Goal: Information Seeking & Learning: Learn about a topic

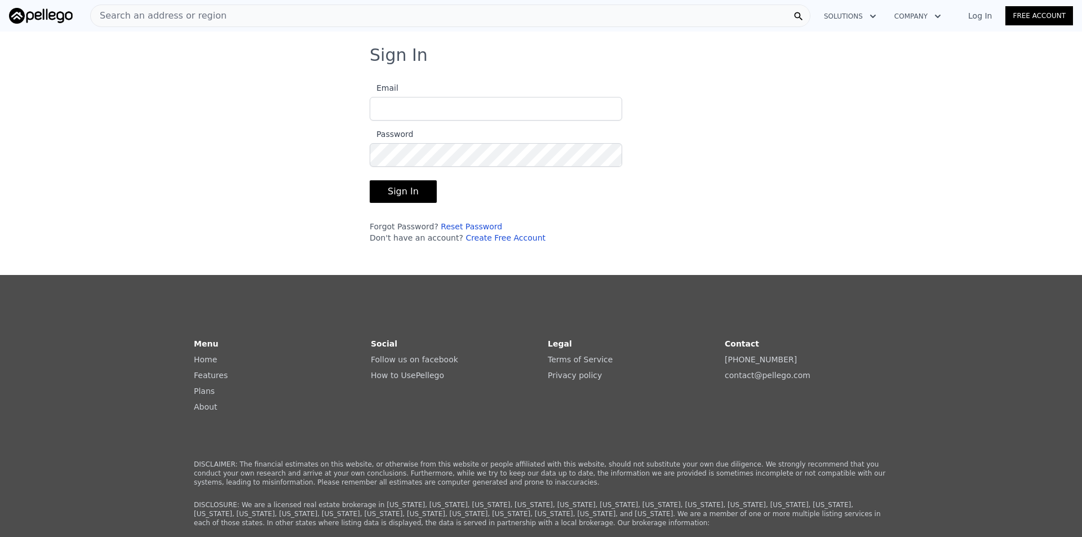
type input "[EMAIL_ADDRESS][DOMAIN_NAME]"
click at [407, 196] on button "Sign In" at bounding box center [403, 191] width 67 height 23
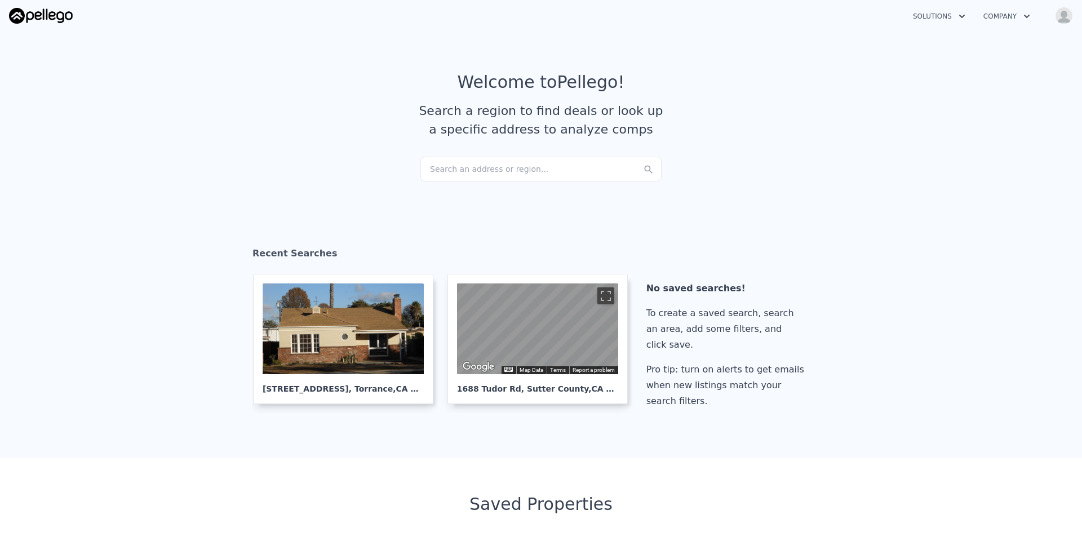
click at [532, 168] on div "Search an address or region..." at bounding box center [540, 169] width 241 height 25
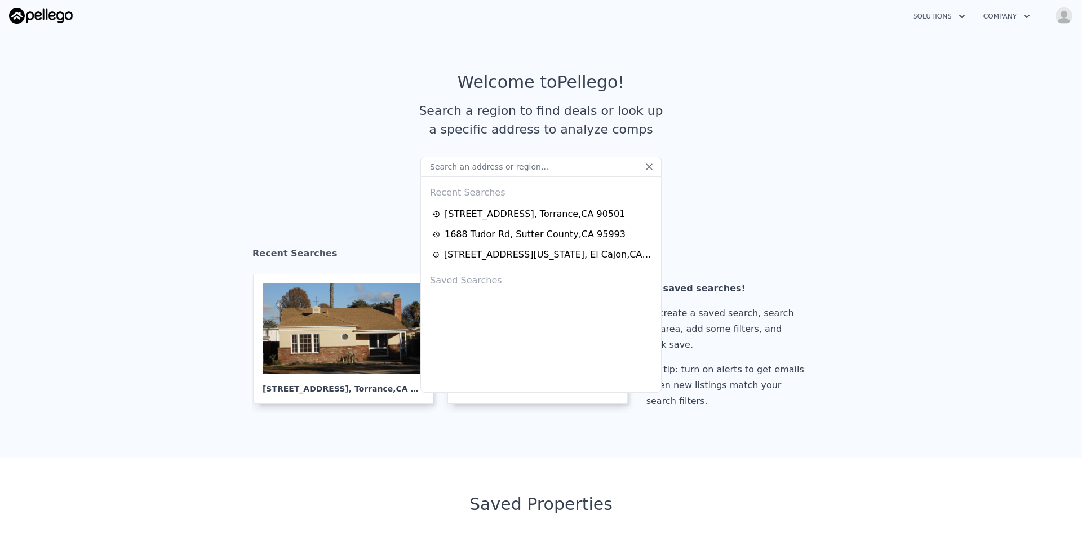
type input "[STREET_ADDRESS]"
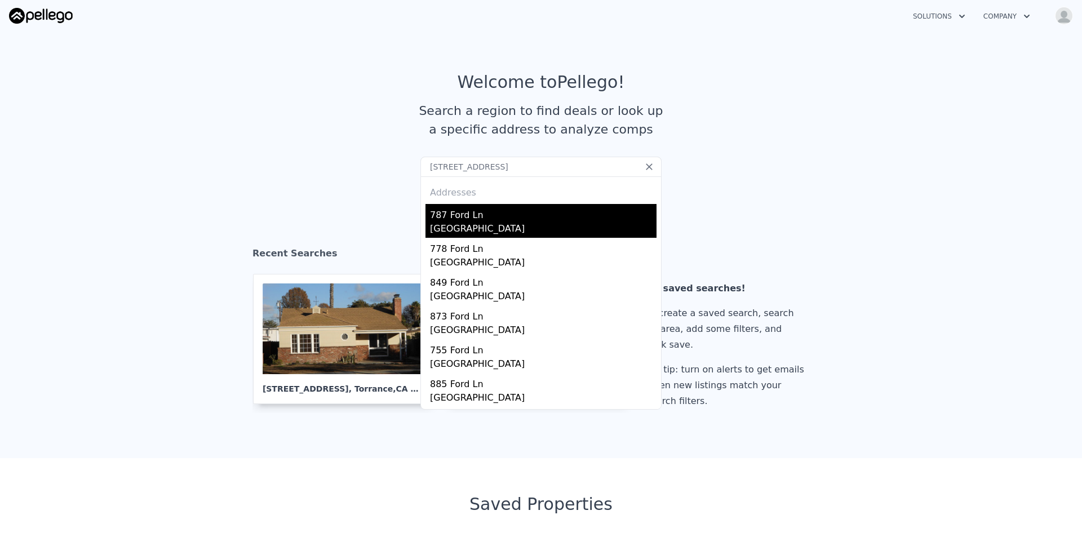
click at [497, 232] on div "[GEOGRAPHIC_DATA]" at bounding box center [543, 230] width 227 height 16
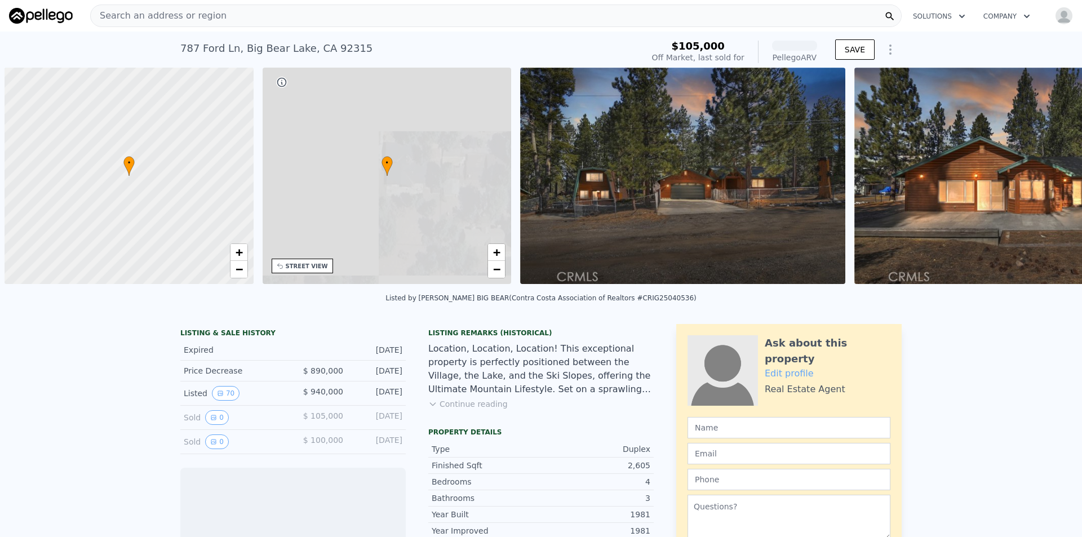
scroll to position [0, 5]
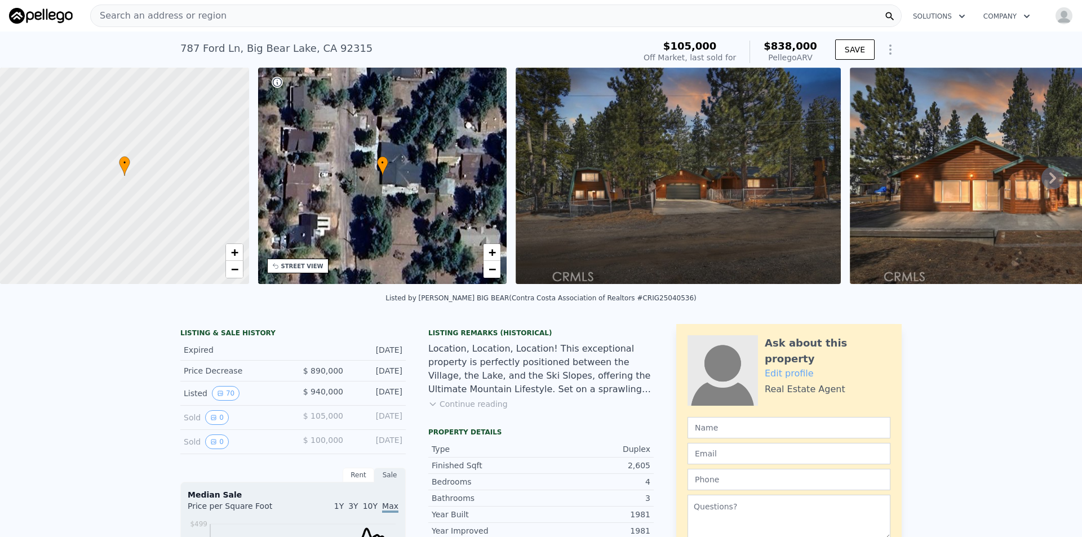
click at [492, 410] on button "Continue reading" at bounding box center [467, 403] width 79 height 11
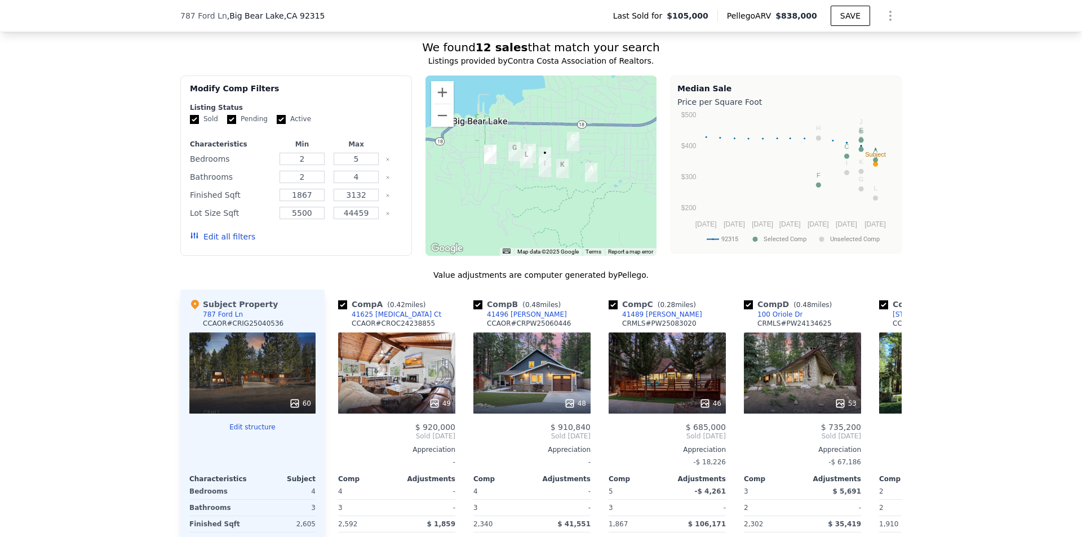
scroll to position [72, 0]
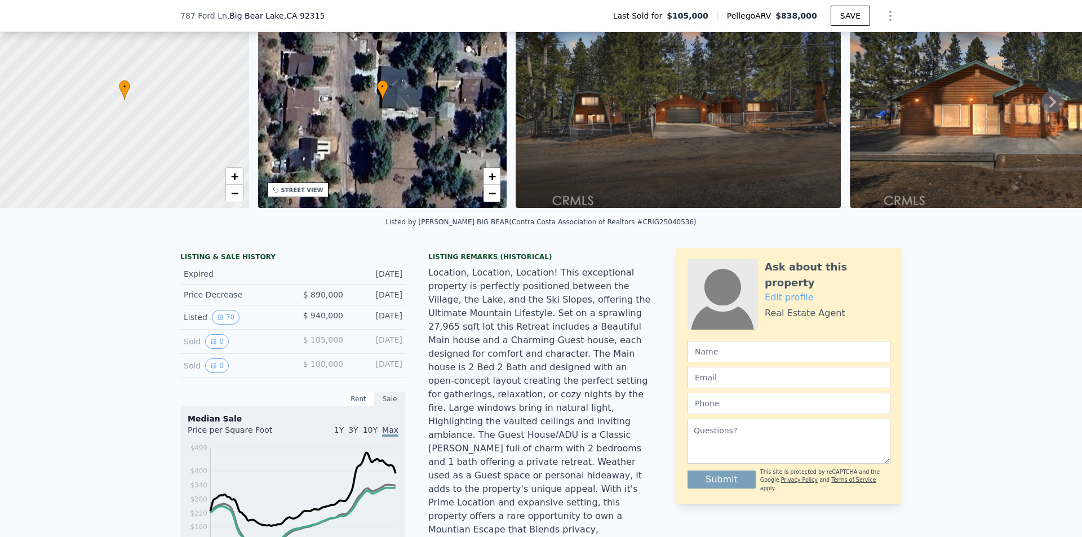
drag, startPoint x: 985, startPoint y: 376, endPoint x: 982, endPoint y: 178, distance: 198.4
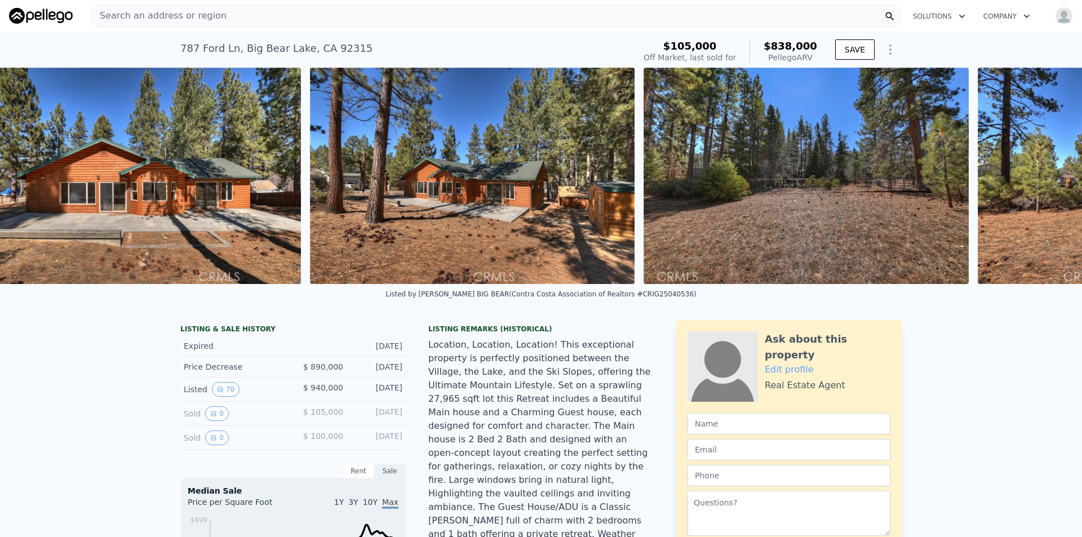
scroll to position [0, 18717]
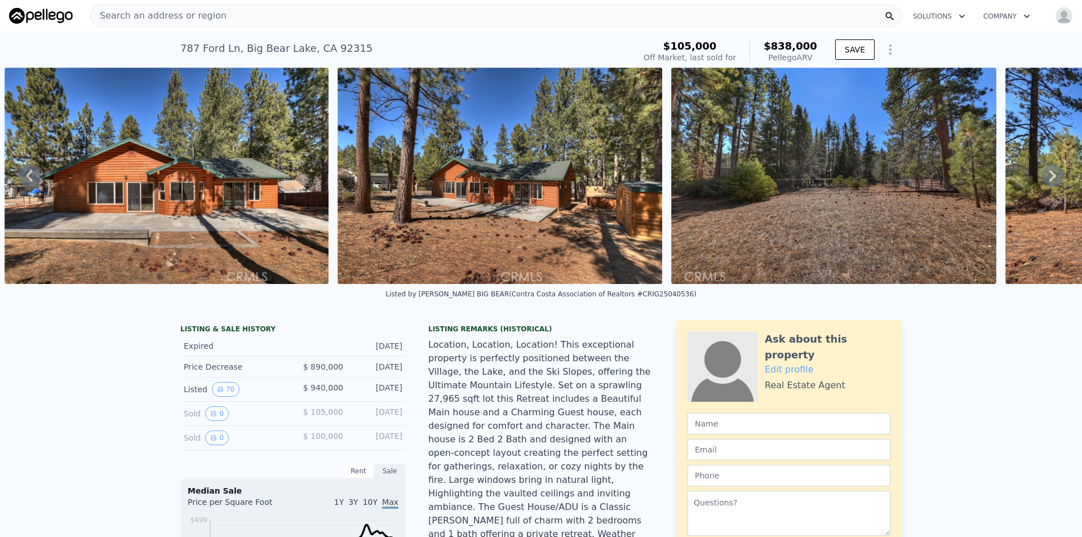
click at [448, 200] on img at bounding box center [500, 176] width 325 height 216
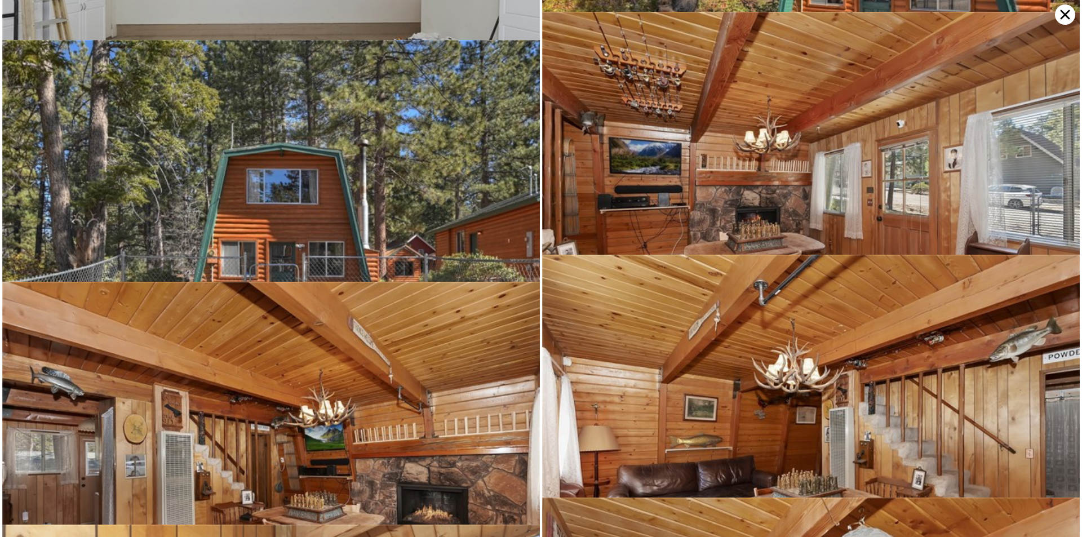
scroll to position [4188, 0]
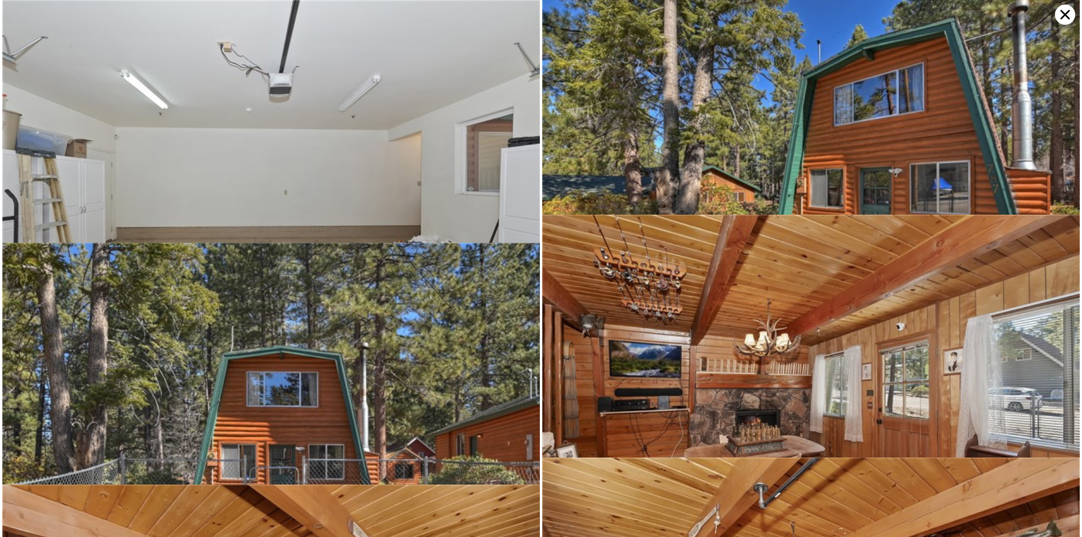
click at [1058, 10] on icon at bounding box center [1065, 15] width 20 height 20
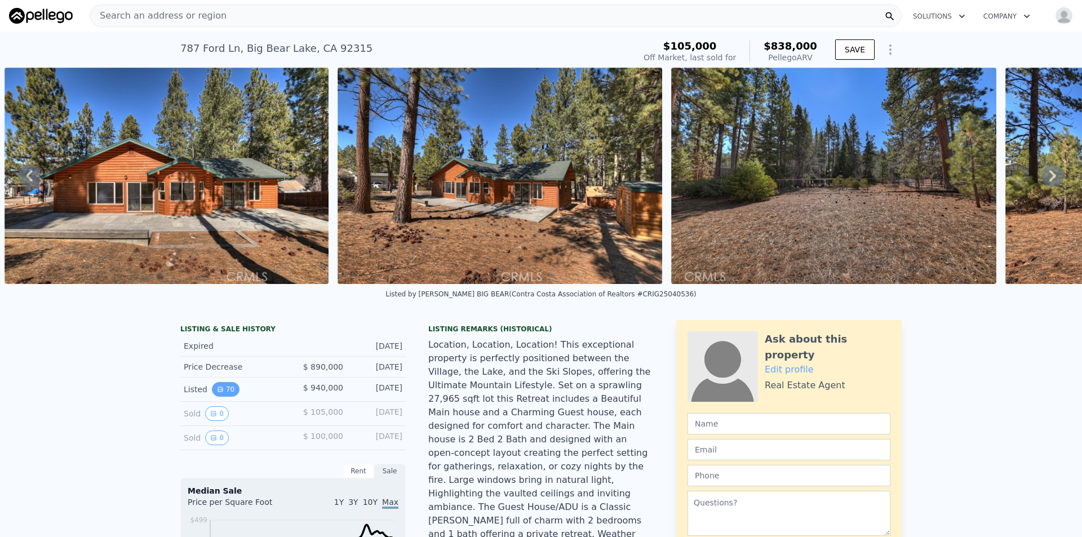
click at [220, 397] on button "70" at bounding box center [226, 389] width 28 height 15
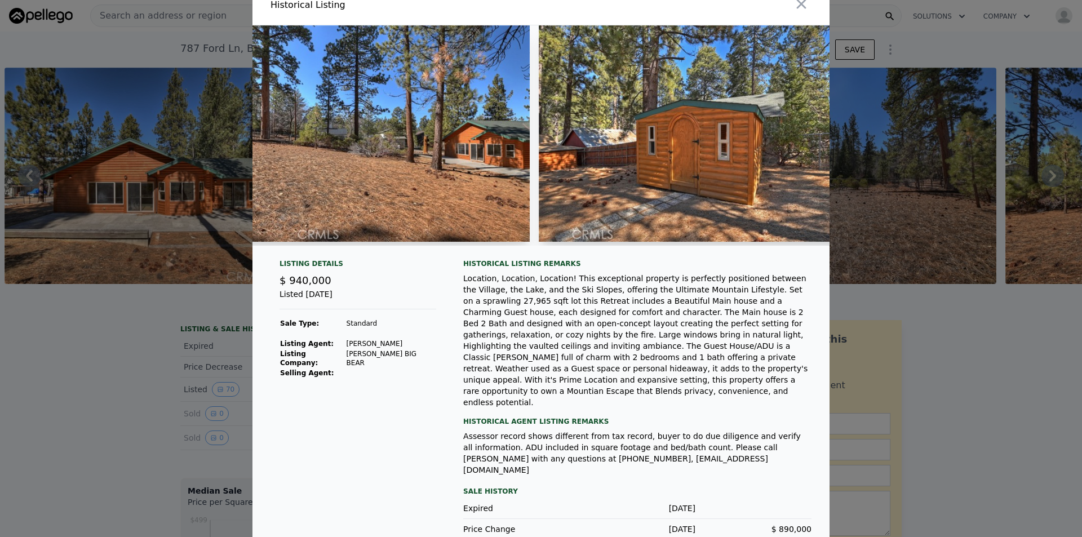
scroll to position [0, 0]
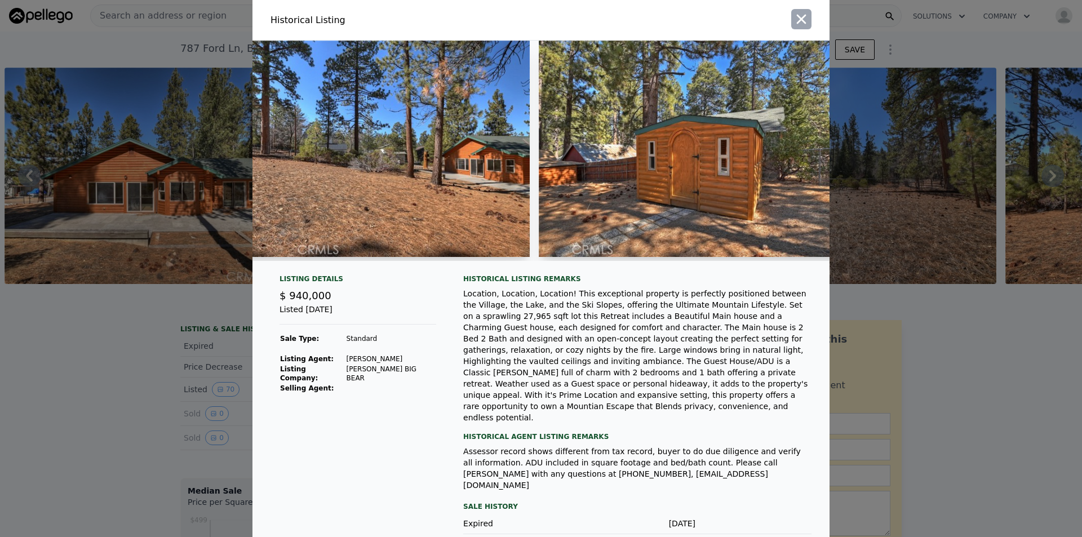
click at [797, 18] on icon "button" at bounding box center [802, 20] width 10 height 10
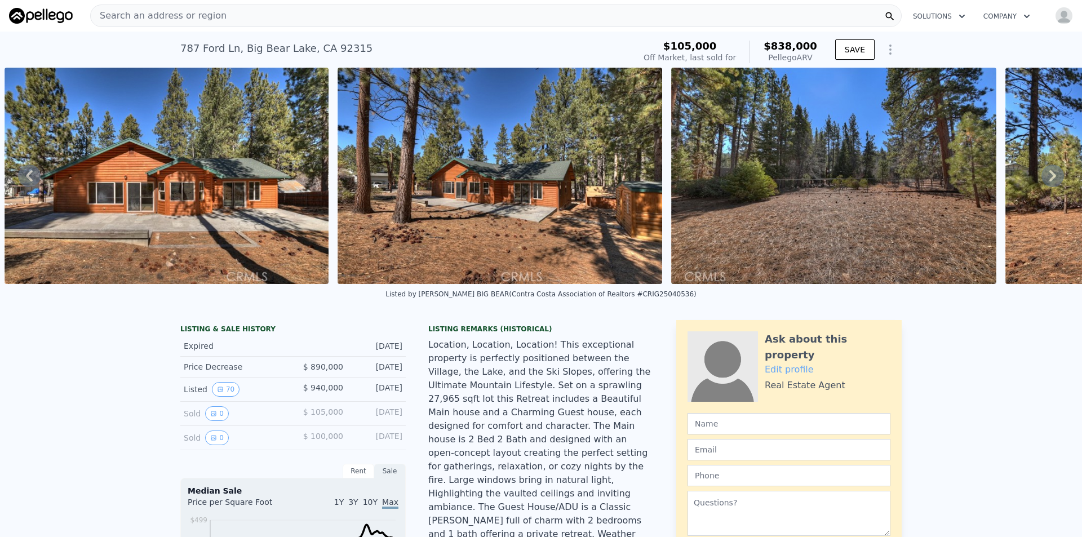
drag, startPoint x: 1029, startPoint y: 457, endPoint x: 1047, endPoint y: 279, distance: 179.1
click at [139, 176] on img at bounding box center [167, 176] width 325 height 216
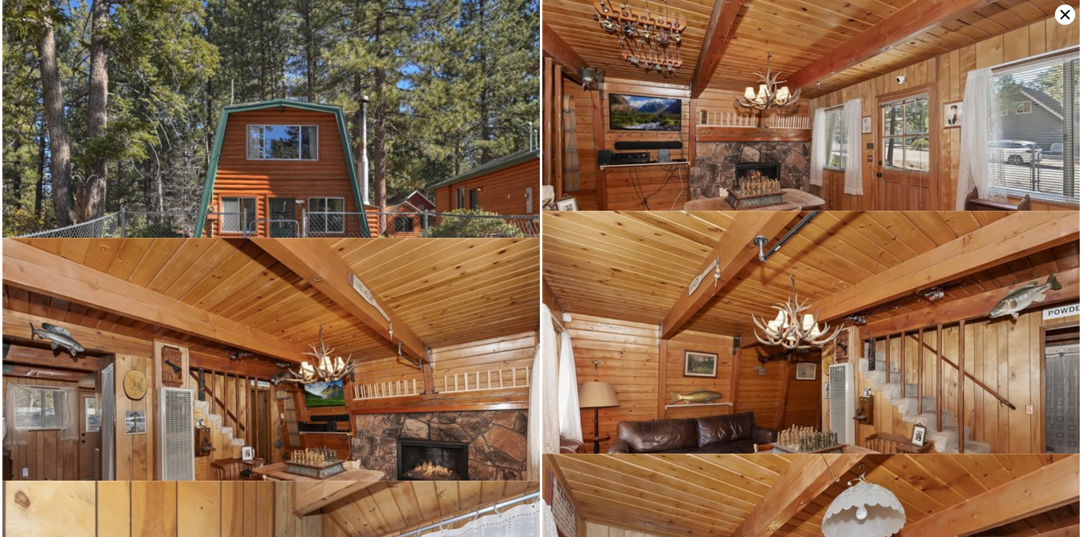
scroll to position [4431, 0]
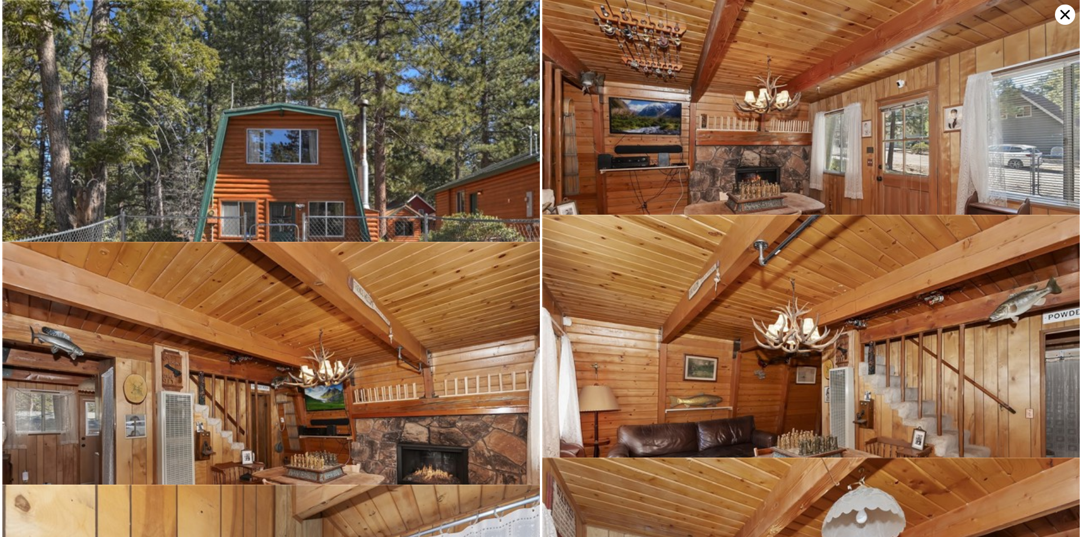
click at [1065, 10] on icon at bounding box center [1065, 15] width 20 height 20
